Goal: Find specific page/section

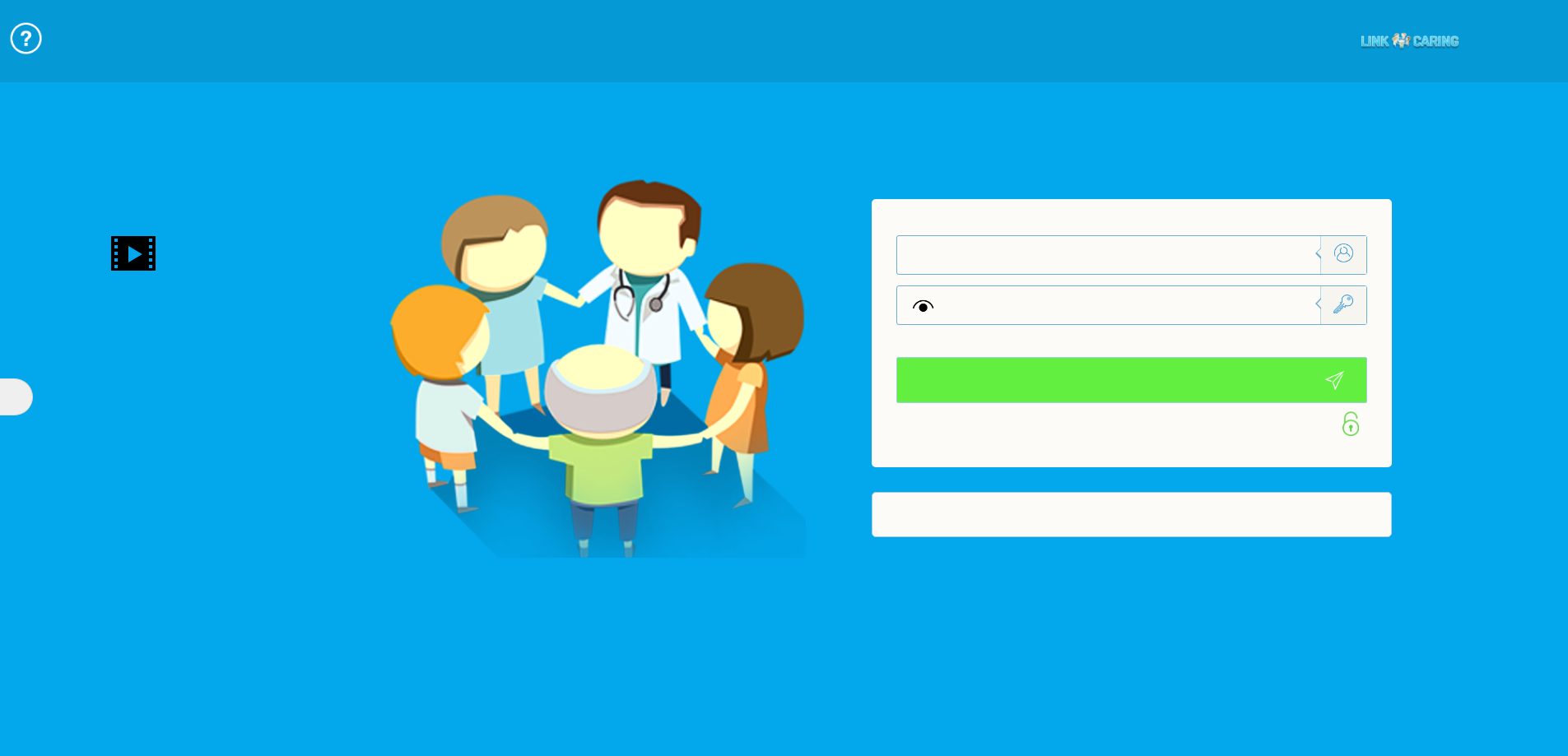
type input "התחבר עכשיו"
type input "עדיין לא? [PERSON_NAME] חשבון!"
